Goal: Transaction & Acquisition: Purchase product/service

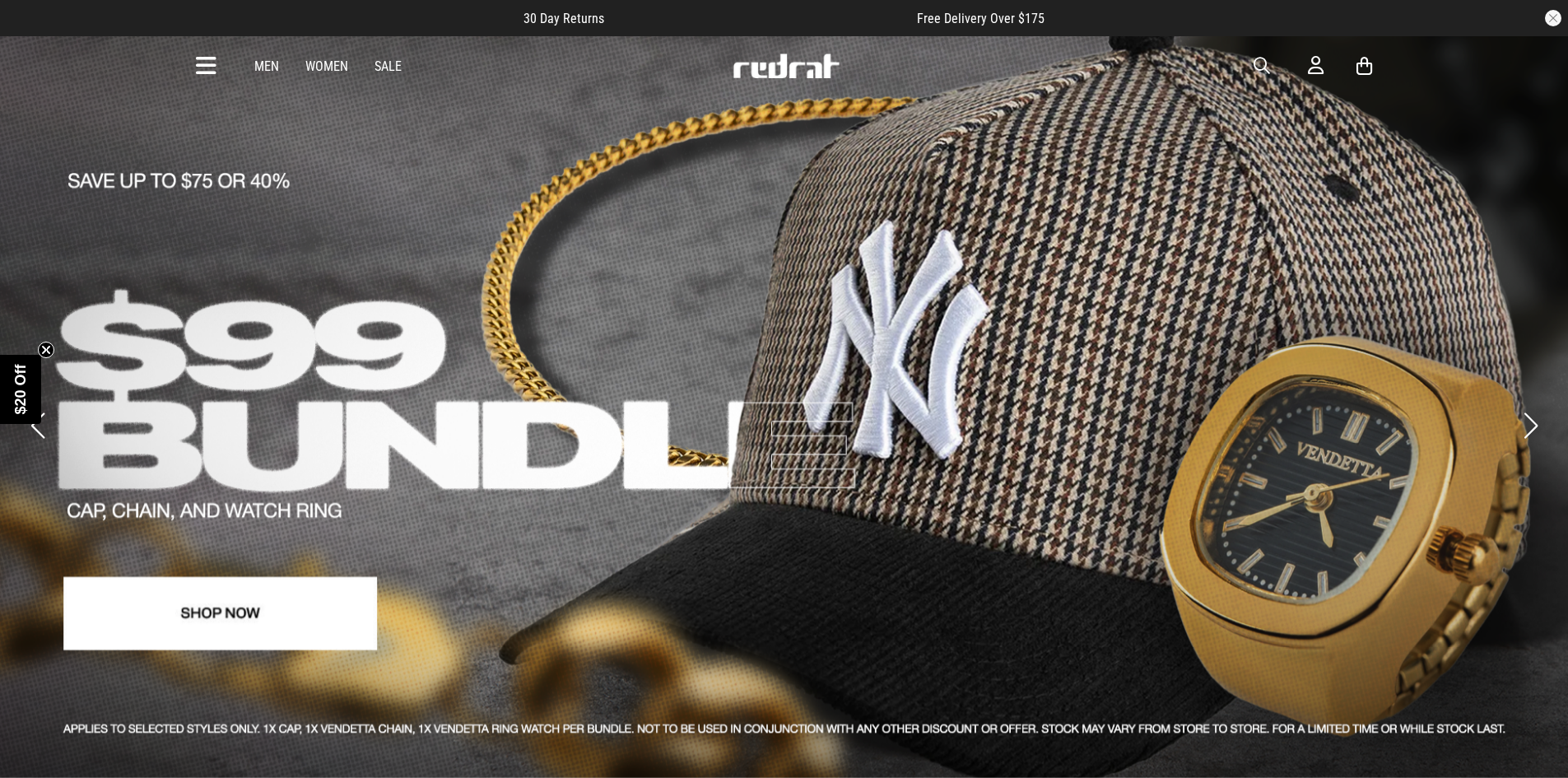
click at [266, 62] on link "Men" at bounding box center [267, 67] width 25 height 16
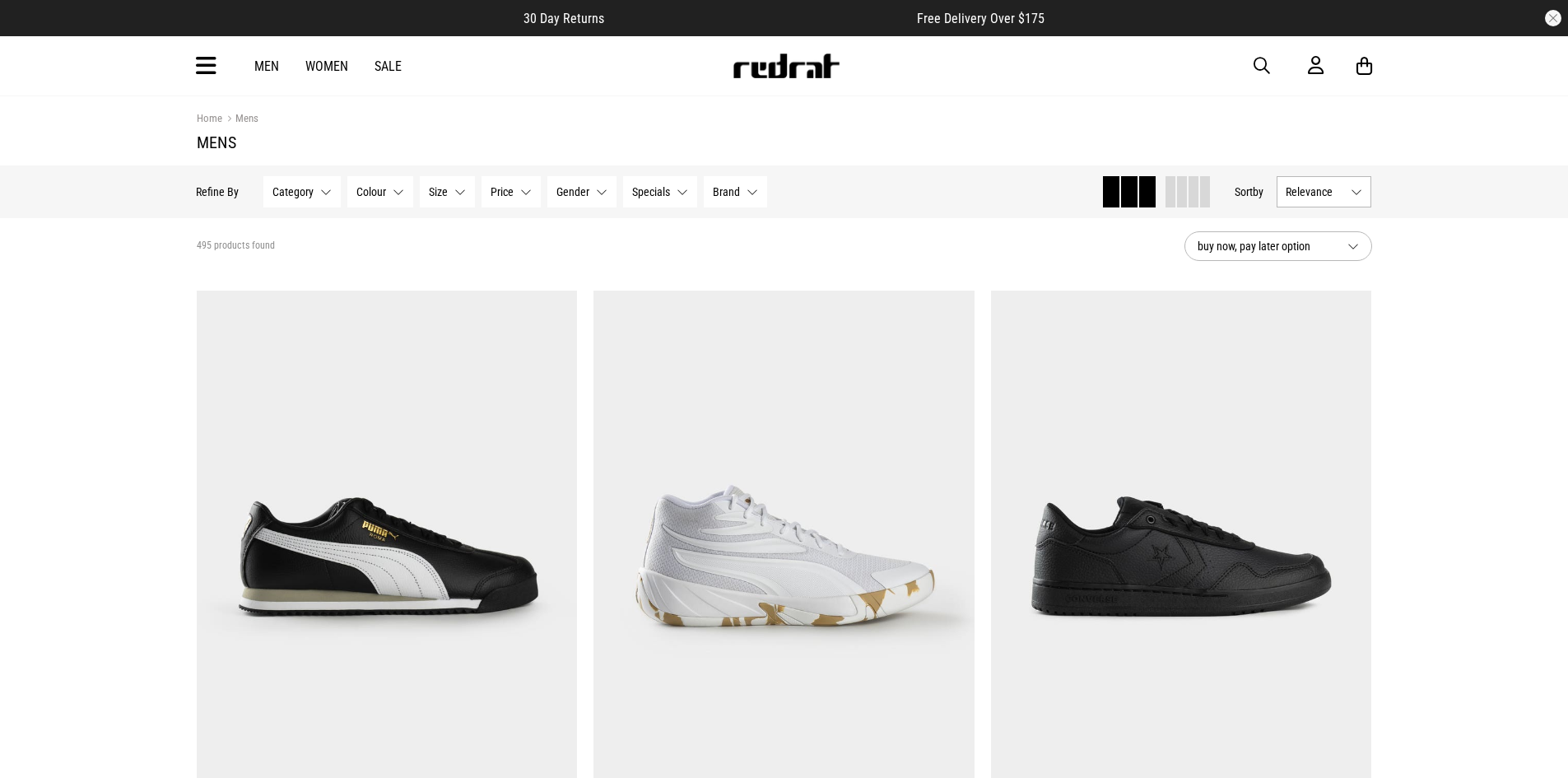
click at [454, 200] on button "Size None selected" at bounding box center [448, 192] width 55 height 32
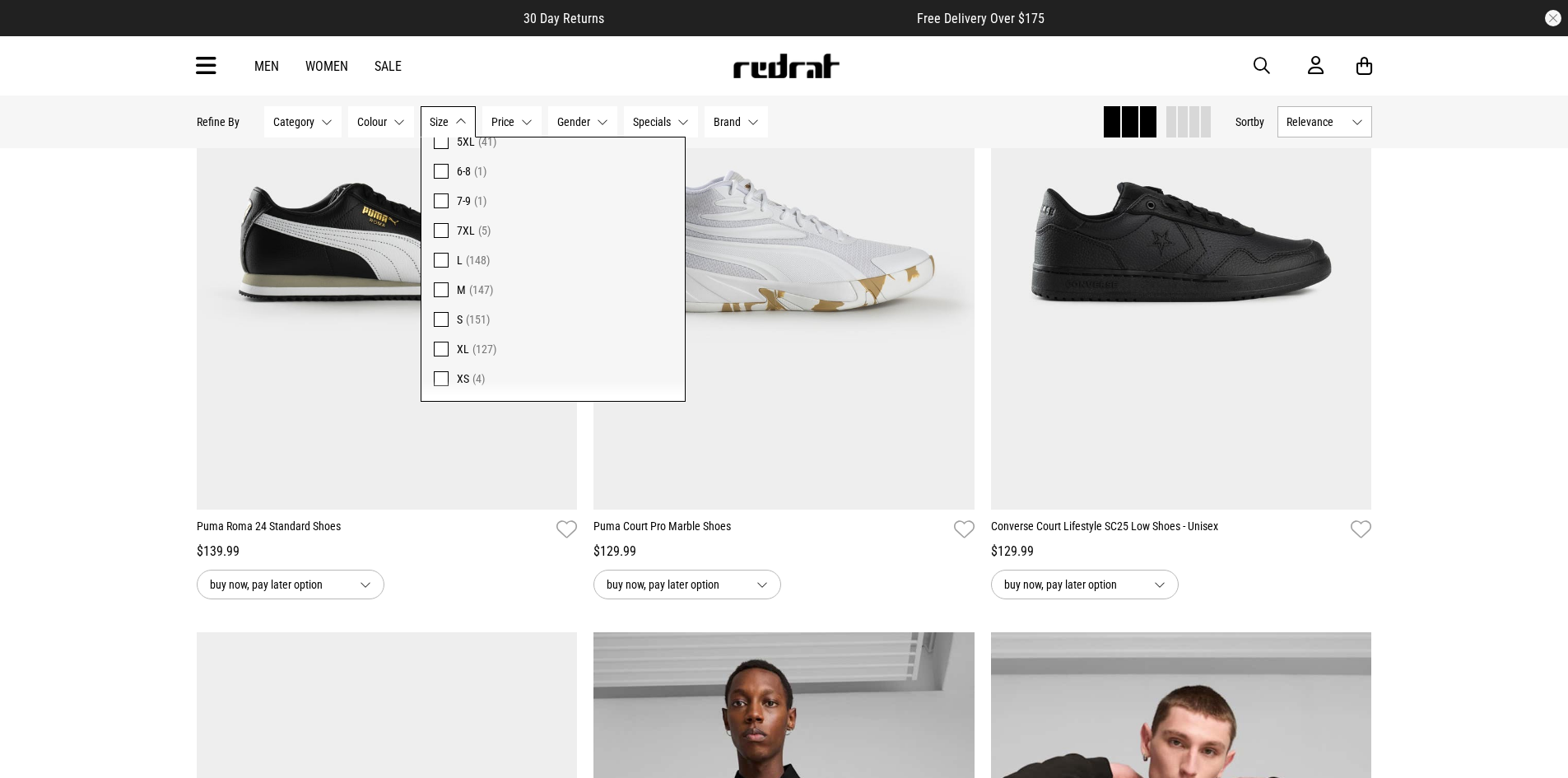
scroll to position [412, 0]
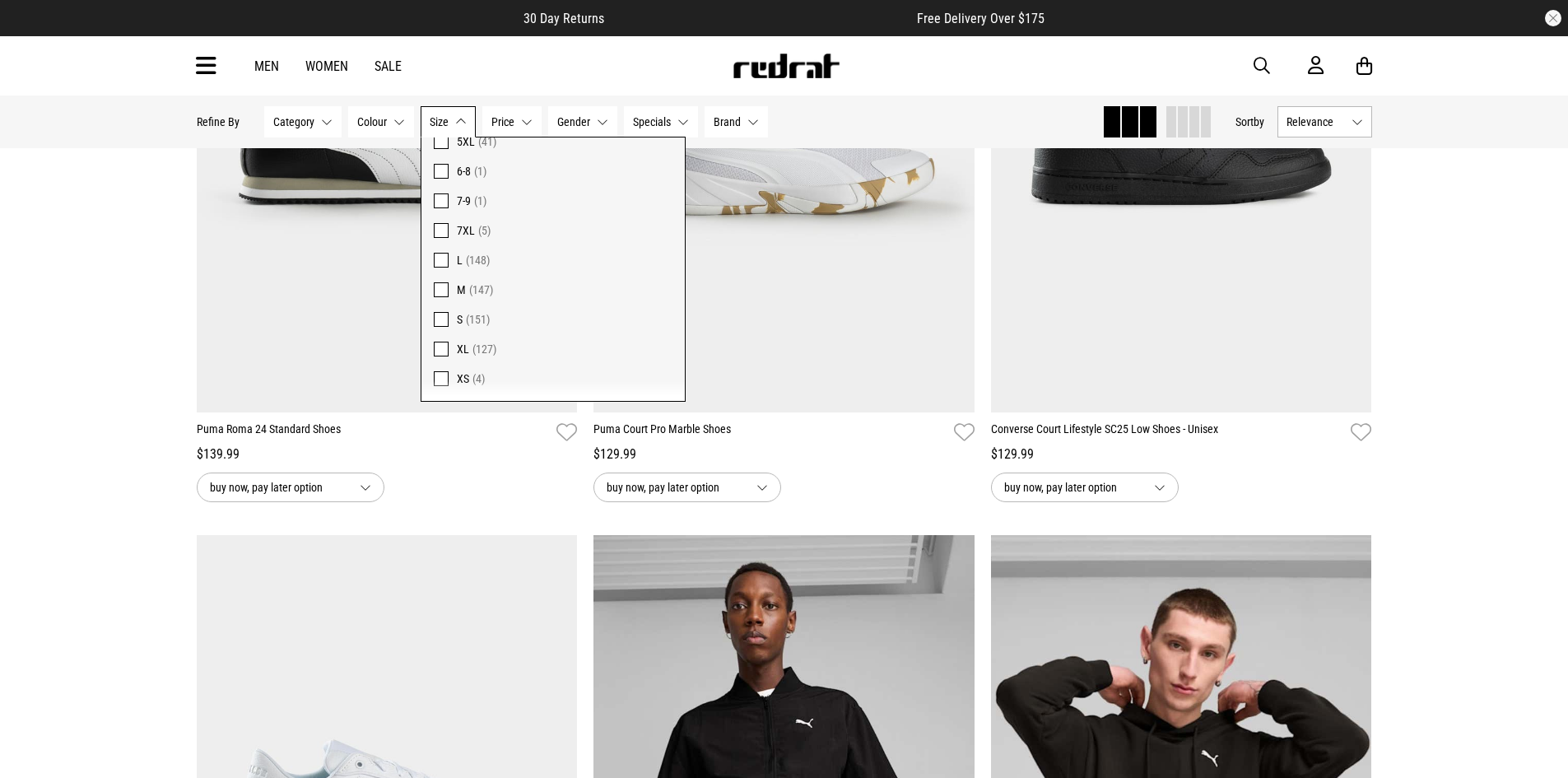
click at [458, 227] on span "7XL" at bounding box center [465, 230] width 18 height 13
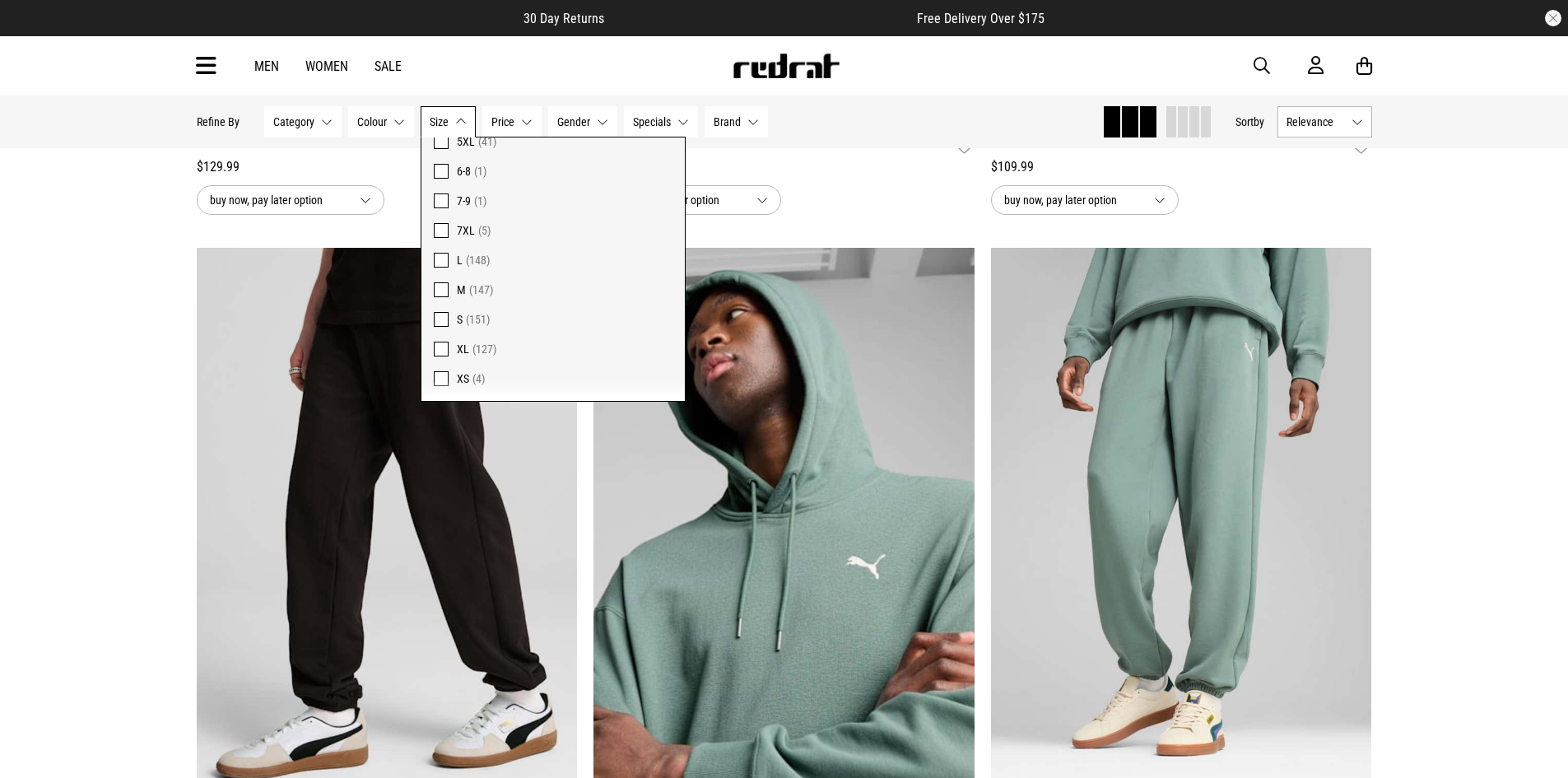
scroll to position [1374, 0]
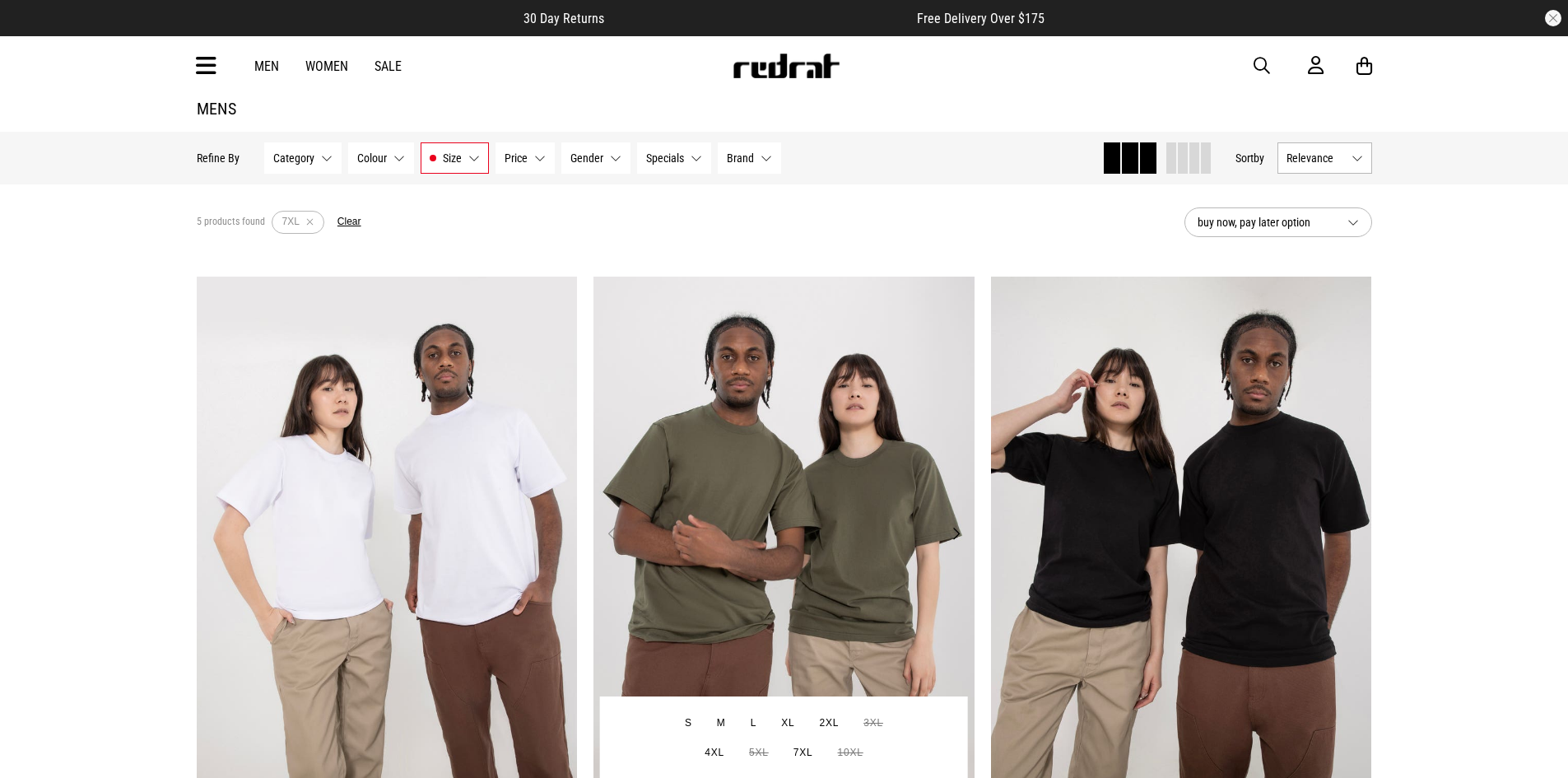
scroll to position [0, 0]
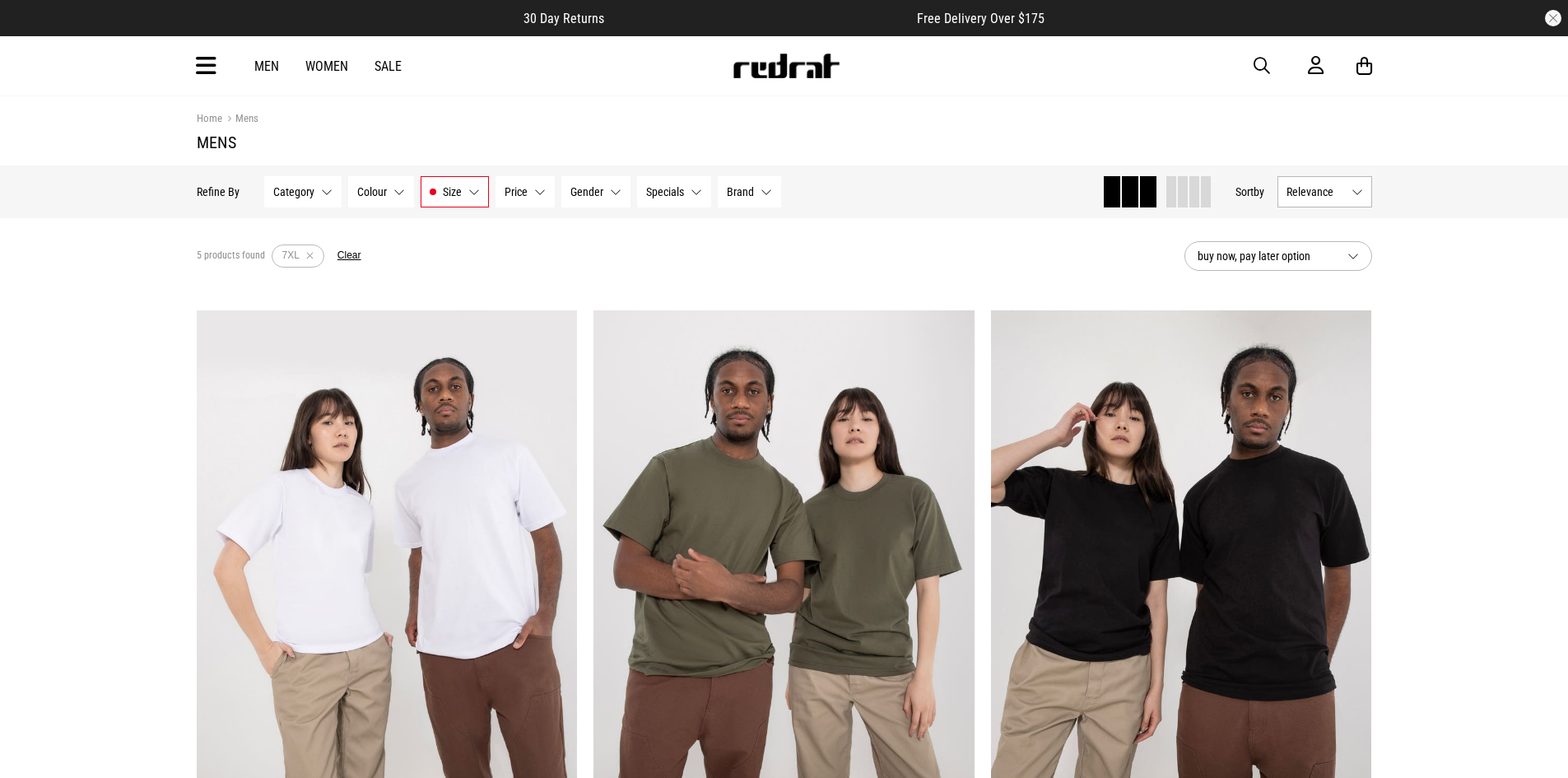
click at [271, 67] on link "Men" at bounding box center [267, 67] width 25 height 16
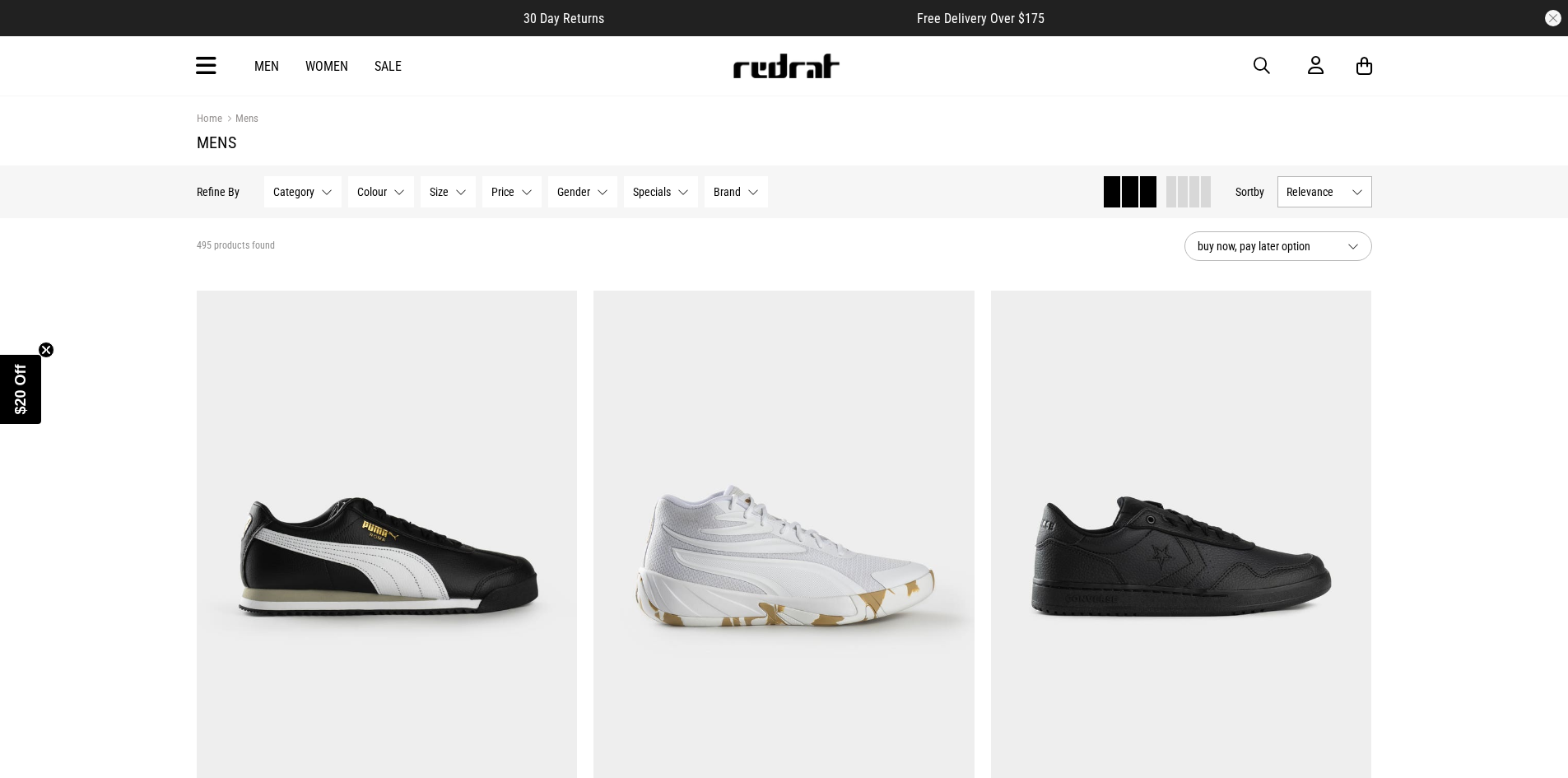
click at [313, 206] on button "Category None selected" at bounding box center [303, 192] width 77 height 32
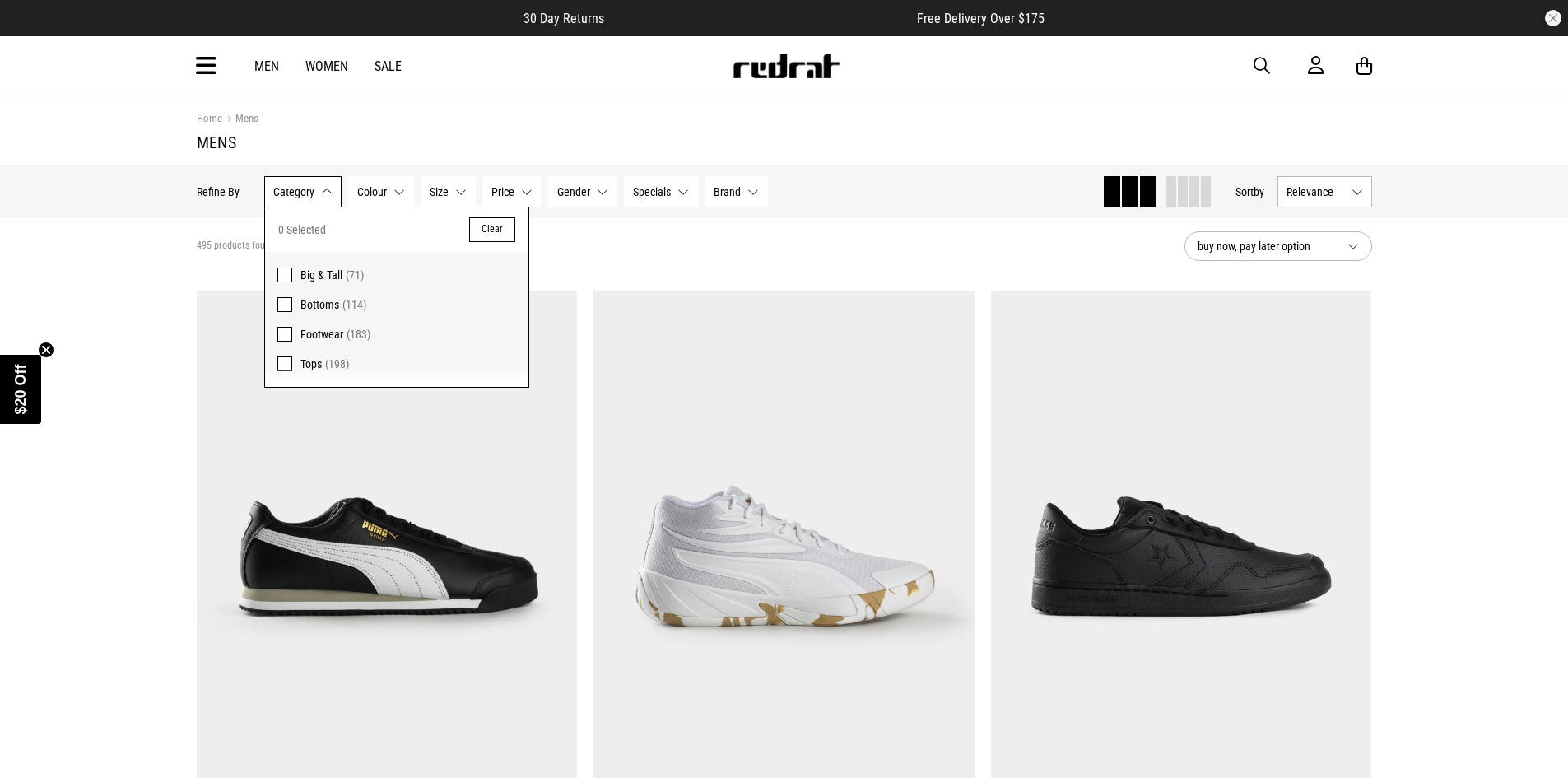
click at [319, 274] on span "Big & Tall" at bounding box center [321, 275] width 42 height 13
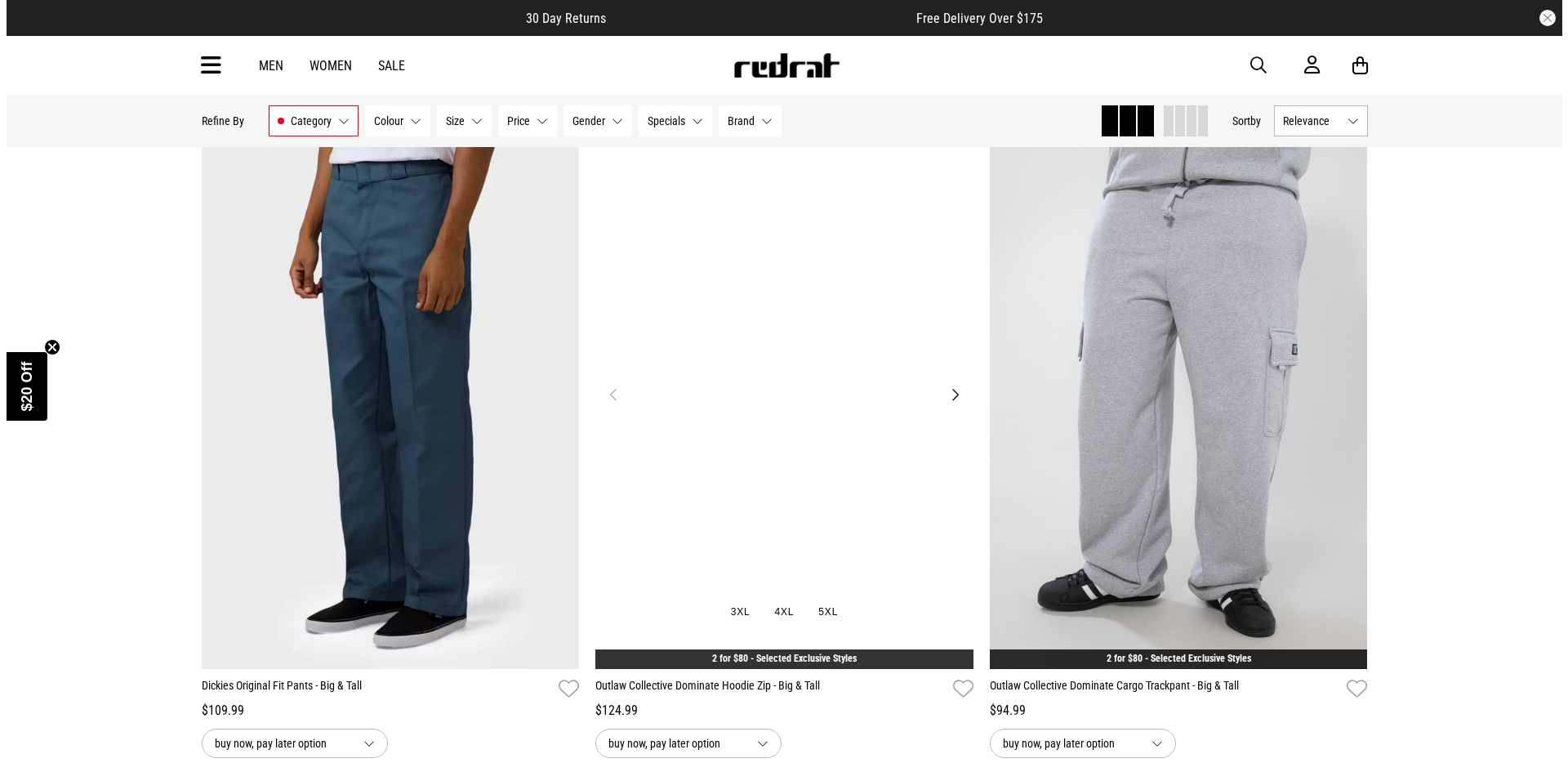
scroll to position [2777, 0]
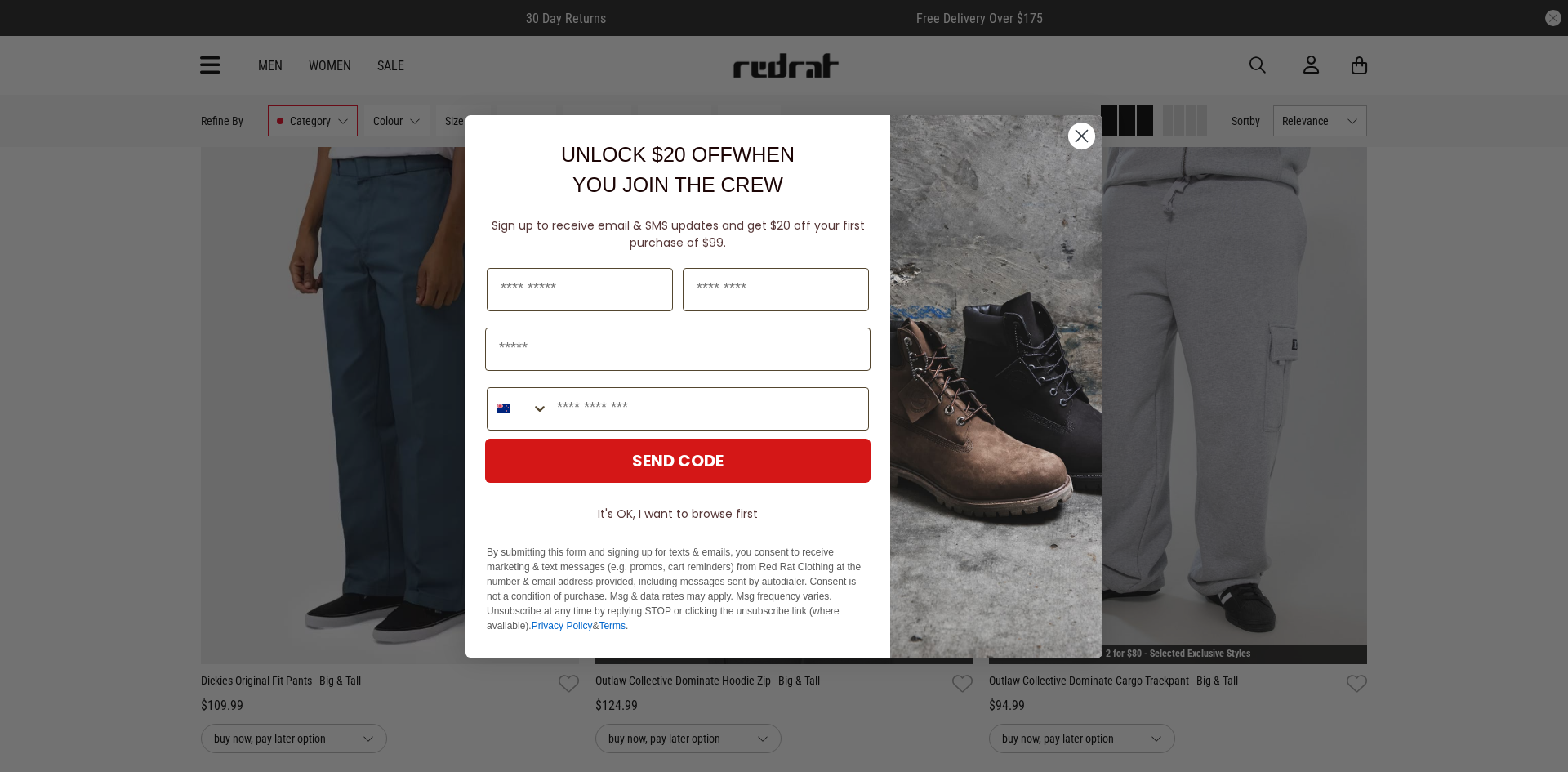
click at [1078, 136] on circle "Close dialog" at bounding box center [1081, 135] width 27 height 27
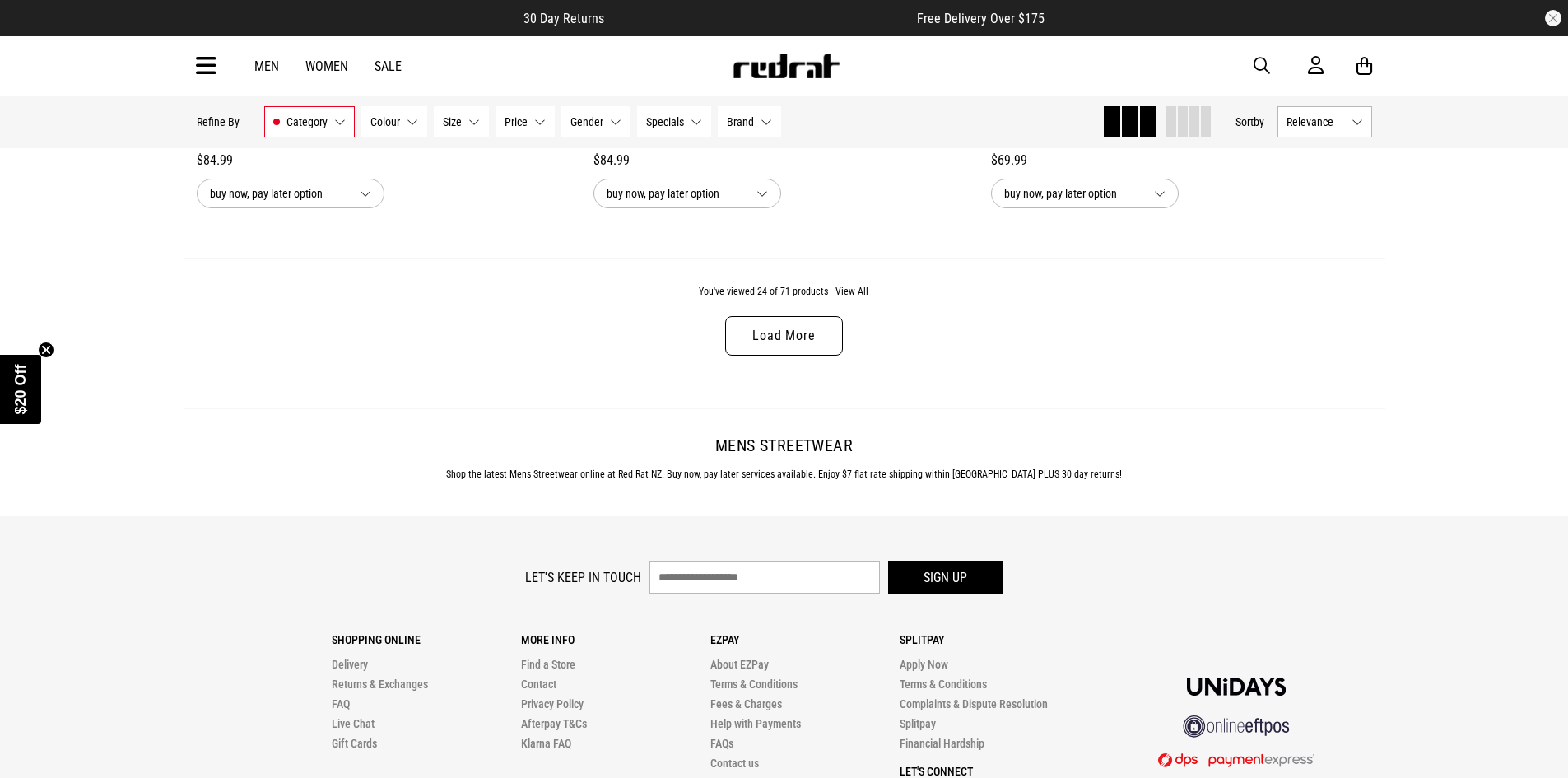
scroll to position [5351, 0]
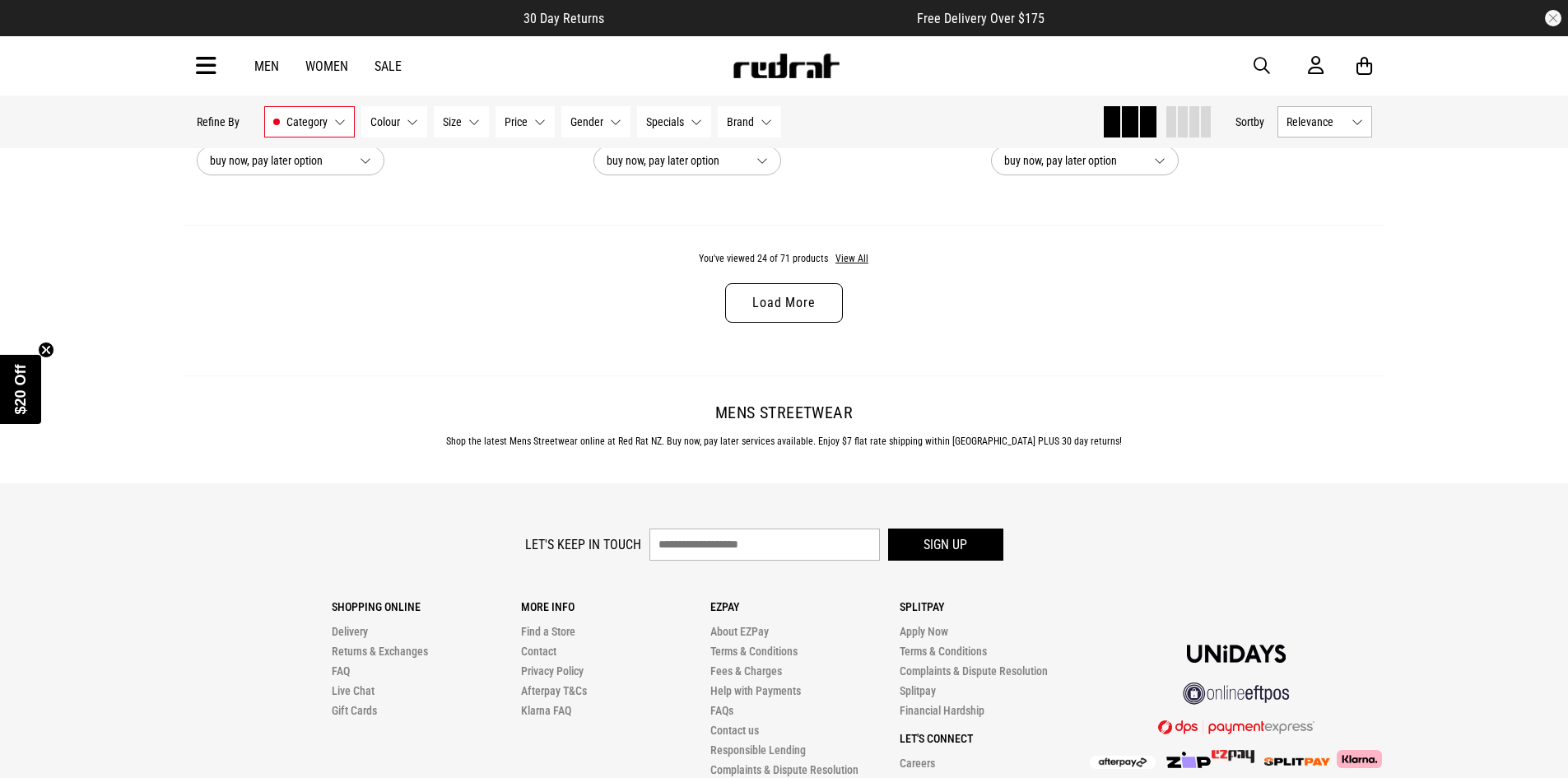
click at [777, 318] on link "Load More" at bounding box center [783, 302] width 117 height 40
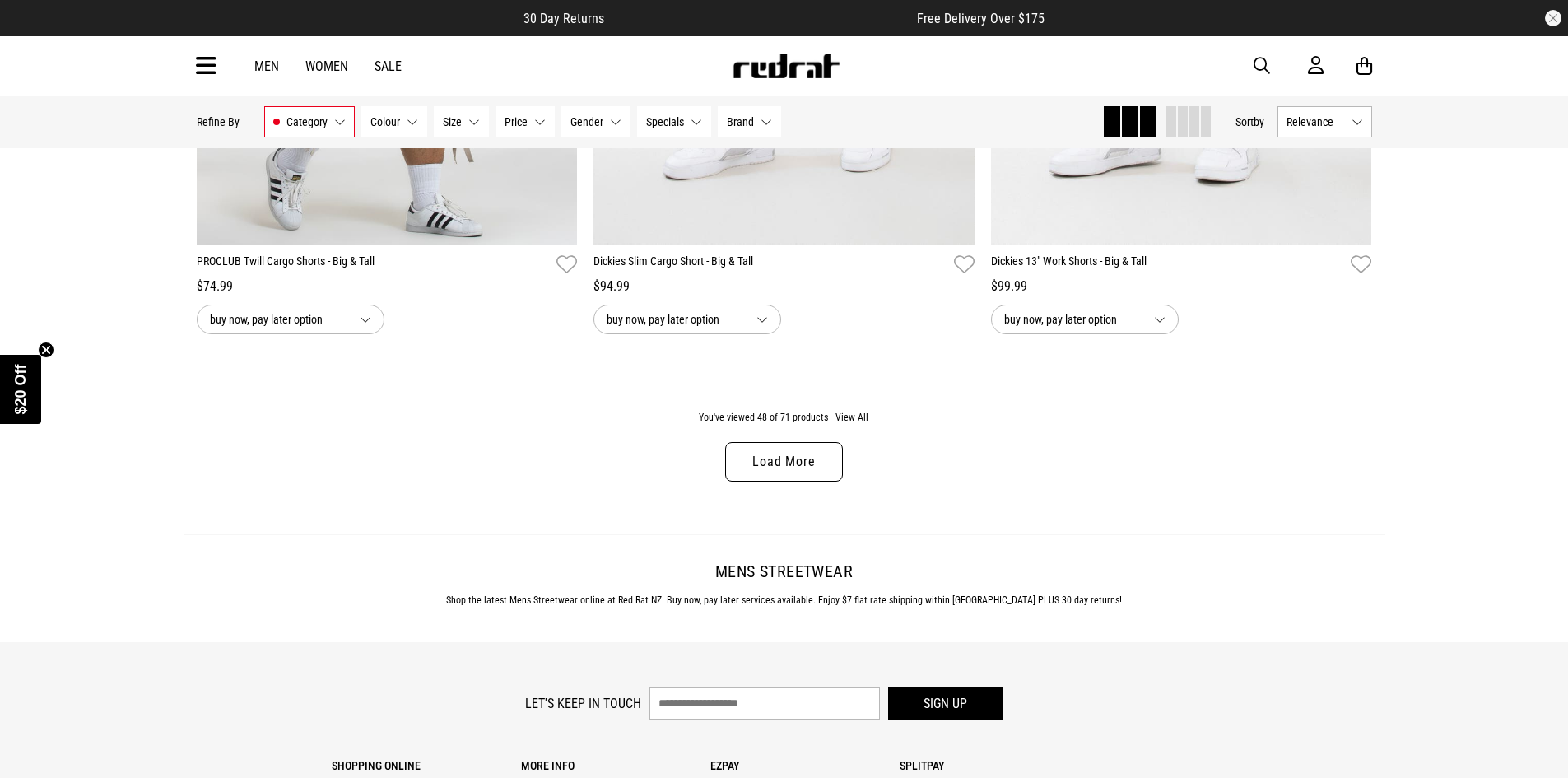
scroll to position [10455, 0]
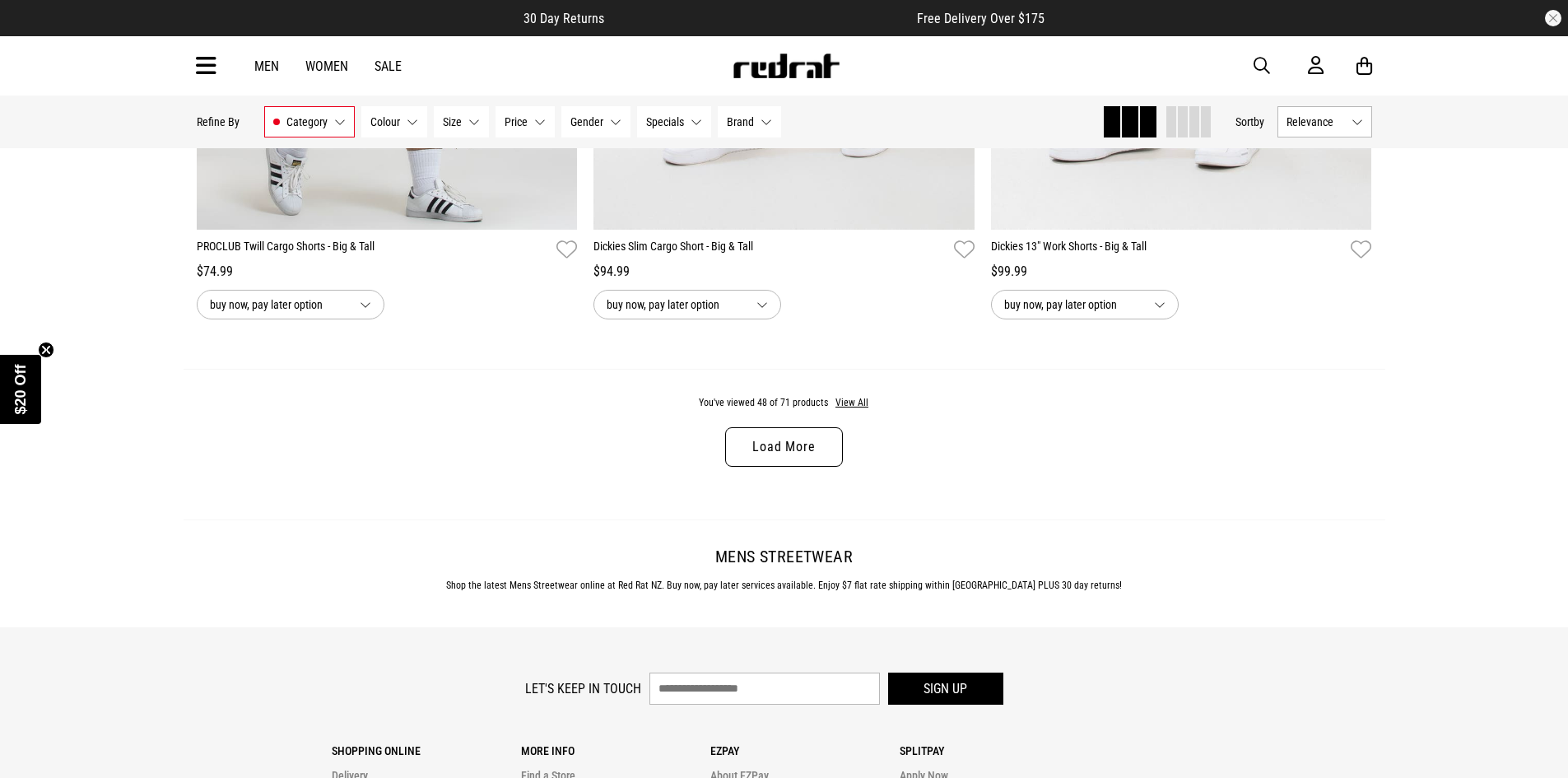
click at [768, 467] on link "Load More" at bounding box center [783, 447] width 117 height 40
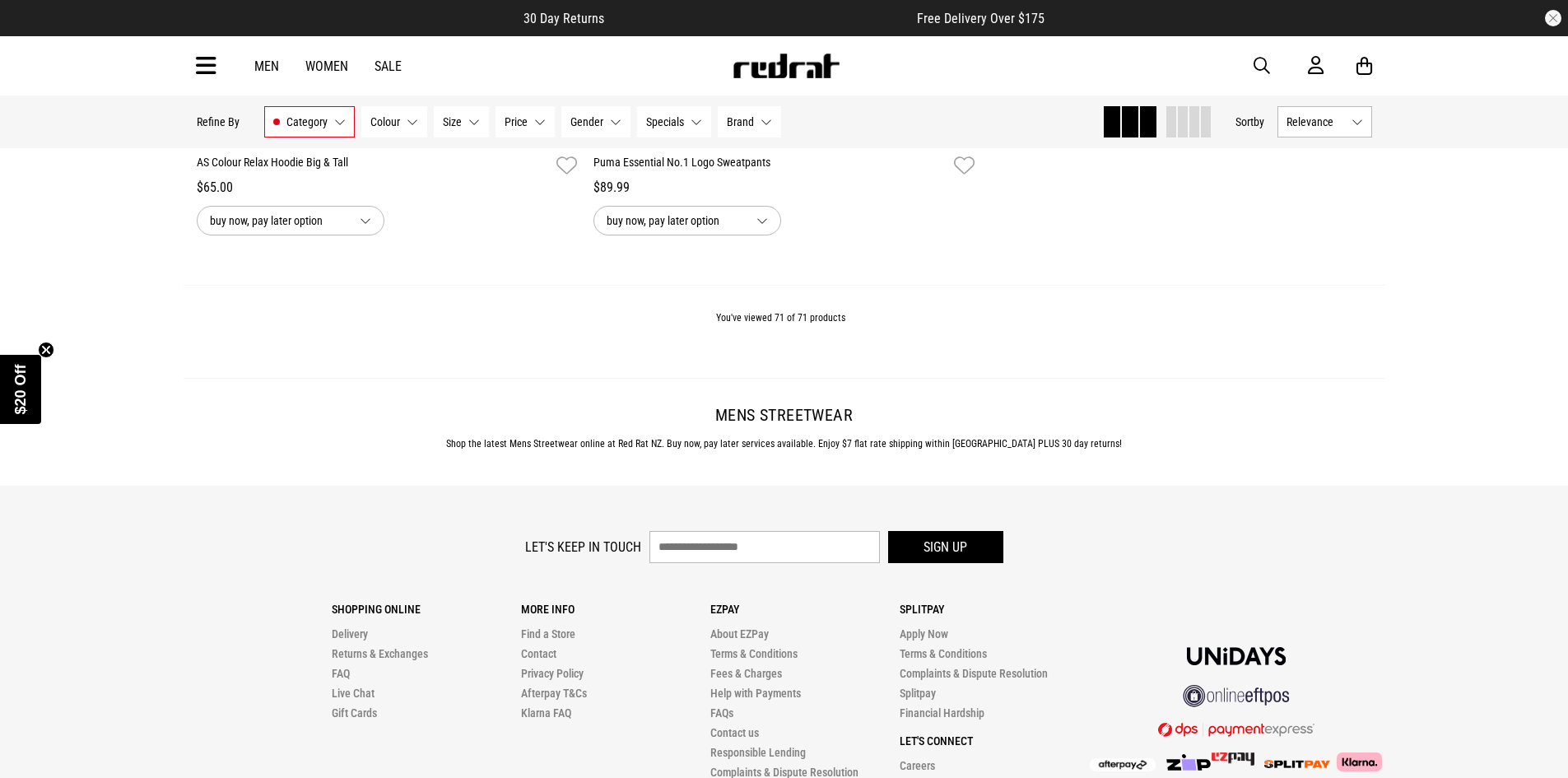
scroll to position [15806, 0]
